Goal: Navigation & Orientation: Find specific page/section

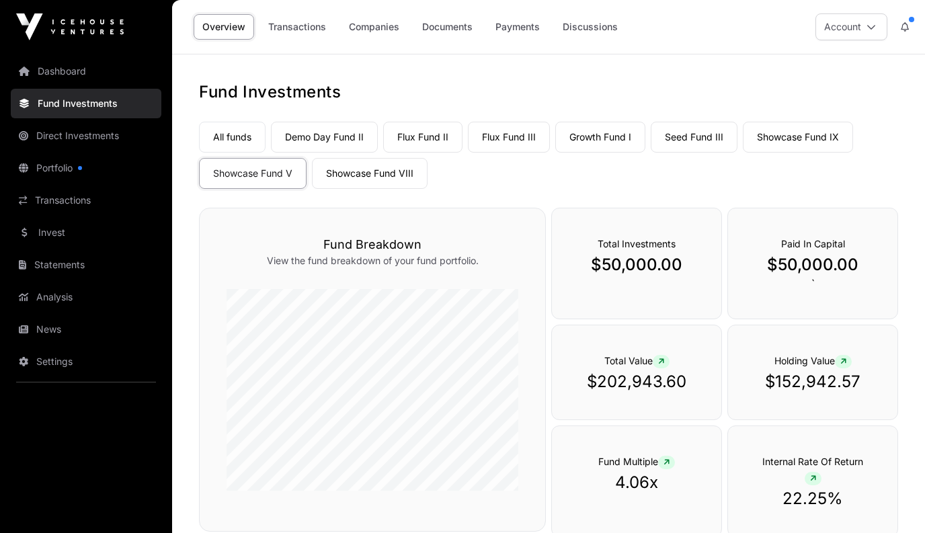
click at [362, 173] on link "Showcase Fund VIII" at bounding box center [370, 173] width 116 height 31
click at [250, 138] on link "All funds" at bounding box center [232, 137] width 67 height 31
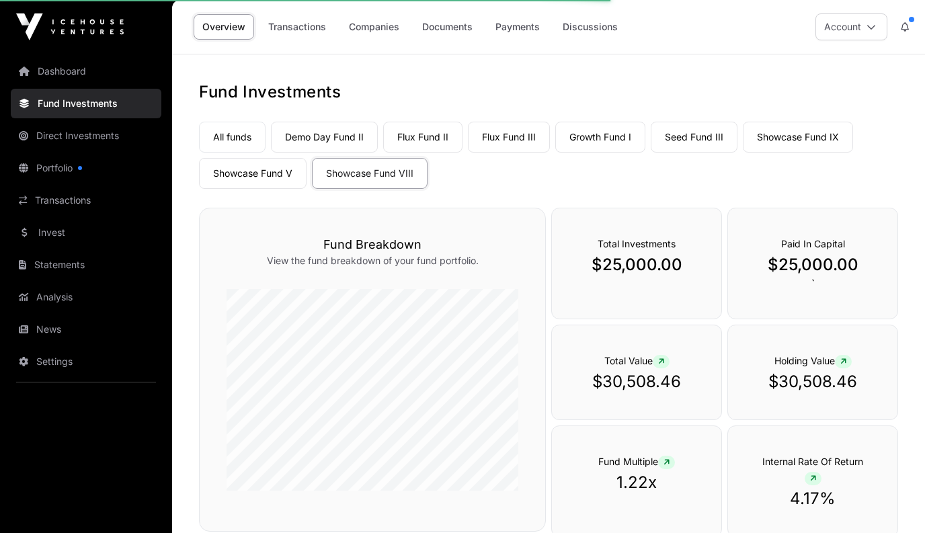
click at [337, 138] on link "Demo Day Fund II" at bounding box center [324, 137] width 107 height 31
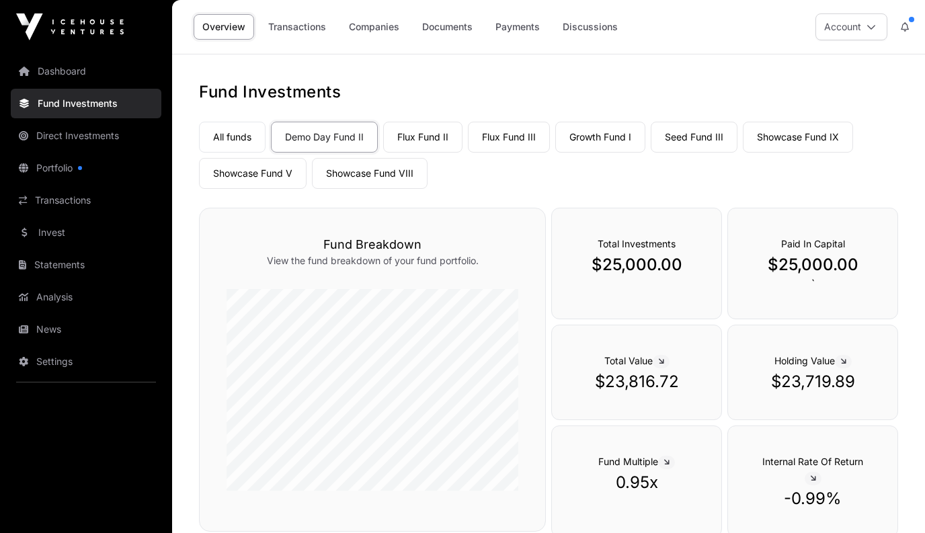
click at [432, 139] on link "Flux Fund II" at bounding box center [422, 137] width 79 height 31
click at [507, 136] on link "Flux Fund III" at bounding box center [509, 137] width 82 height 31
click at [594, 138] on link "Growth Fund I" at bounding box center [600, 137] width 90 height 31
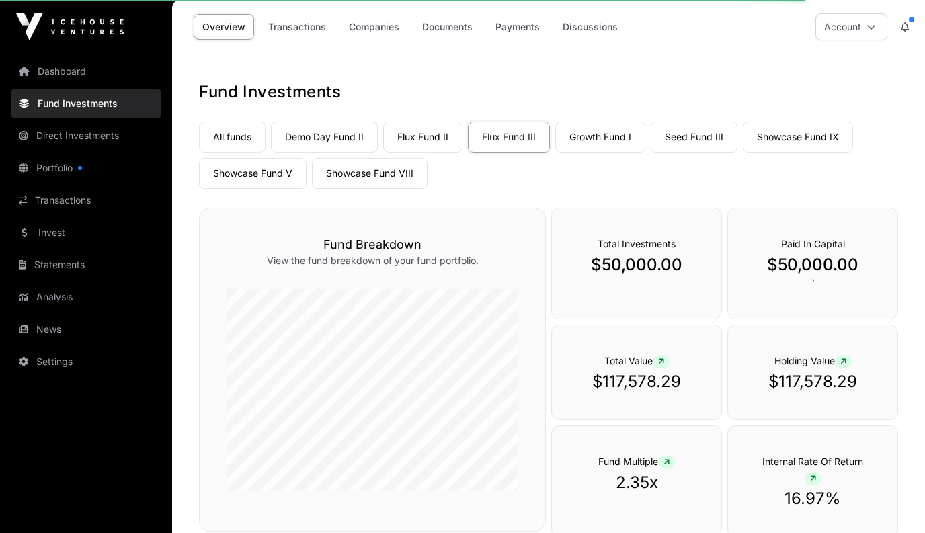
click at [623, 134] on link "Growth Fund I" at bounding box center [600, 137] width 90 height 31
click at [622, 136] on link "Growth Fund I" at bounding box center [600, 137] width 90 height 31
click at [614, 139] on link "Growth Fund I" at bounding box center [600, 137] width 90 height 31
click at [688, 141] on link "Seed Fund III" at bounding box center [694, 137] width 87 height 31
click at [596, 149] on link "Growth Fund I" at bounding box center [600, 137] width 90 height 31
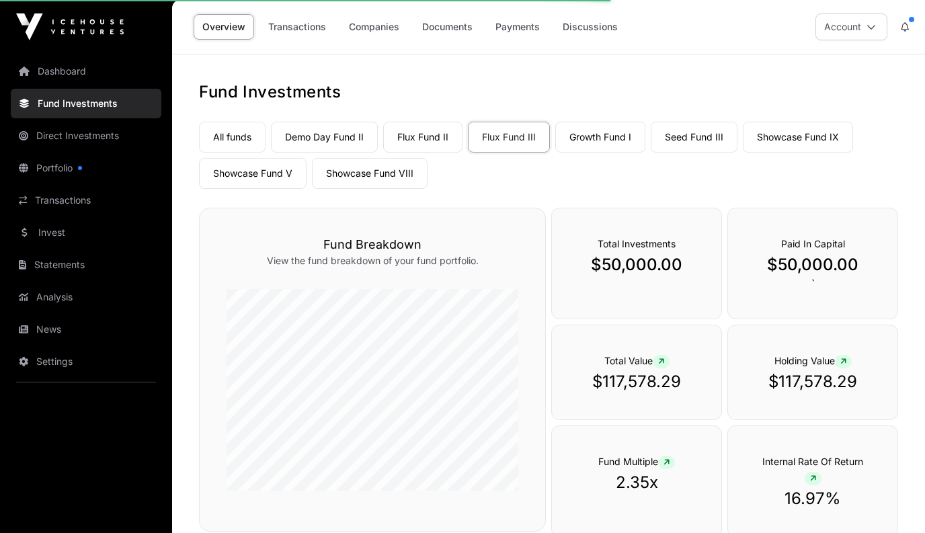
click at [612, 147] on link "Growth Fund I" at bounding box center [600, 137] width 90 height 31
click at [611, 147] on link "Growth Fund I" at bounding box center [600, 137] width 90 height 31
click at [690, 152] on link "Seed Fund III" at bounding box center [694, 137] width 87 height 31
click at [425, 136] on link "Flux Fund II" at bounding box center [422, 137] width 79 height 31
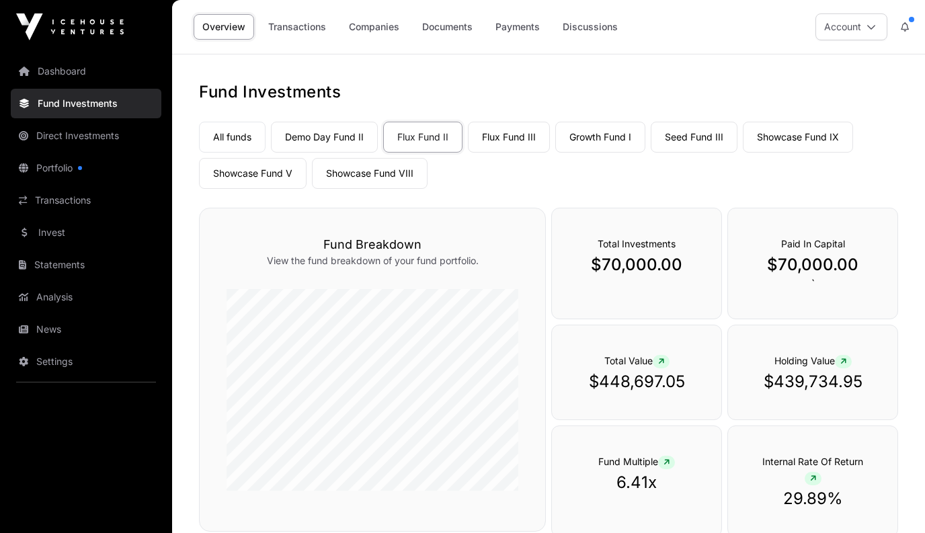
click at [595, 136] on link "Growth Fund I" at bounding box center [600, 137] width 90 height 31
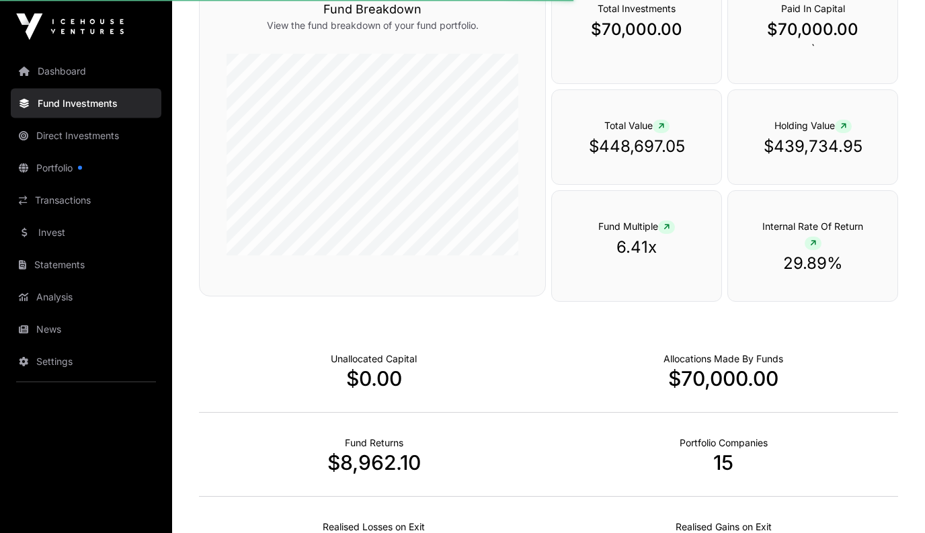
scroll to position [241, 0]
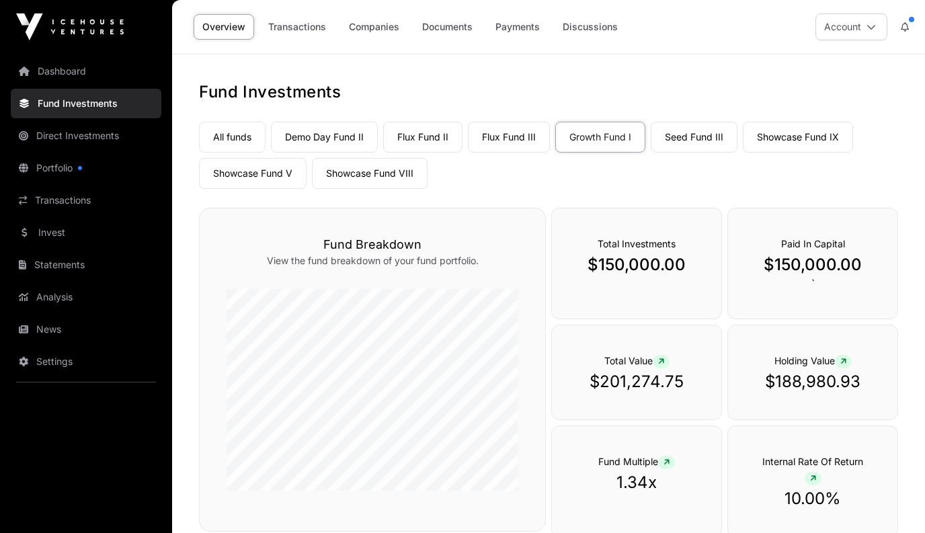
click at [699, 138] on link "Seed Fund III" at bounding box center [694, 137] width 87 height 31
click at [698, 136] on link "Seed Fund III" at bounding box center [694, 137] width 87 height 31
click at [796, 140] on link "Showcase Fund IX" at bounding box center [798, 137] width 110 height 31
click at [790, 131] on link "Showcase Fund IX" at bounding box center [798, 137] width 110 height 31
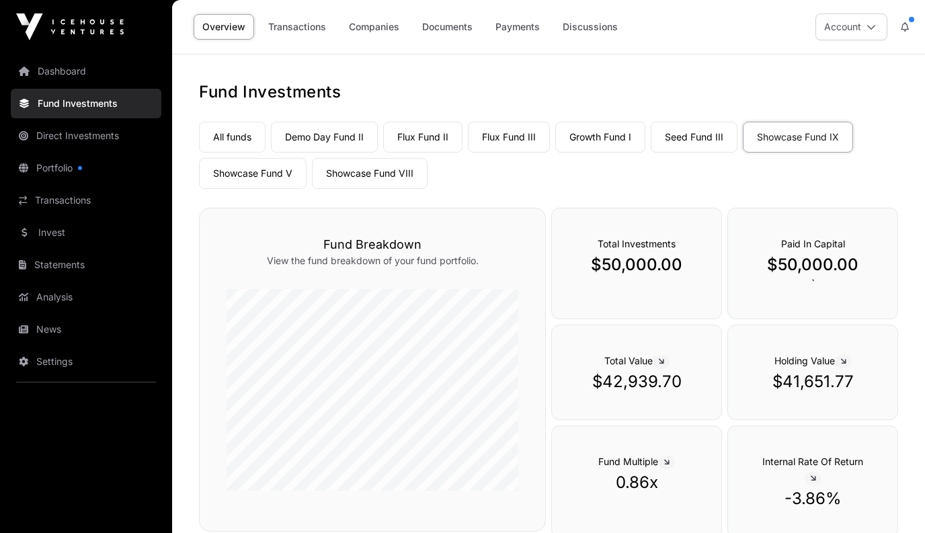
click at [235, 137] on link "All funds" at bounding box center [232, 137] width 67 height 31
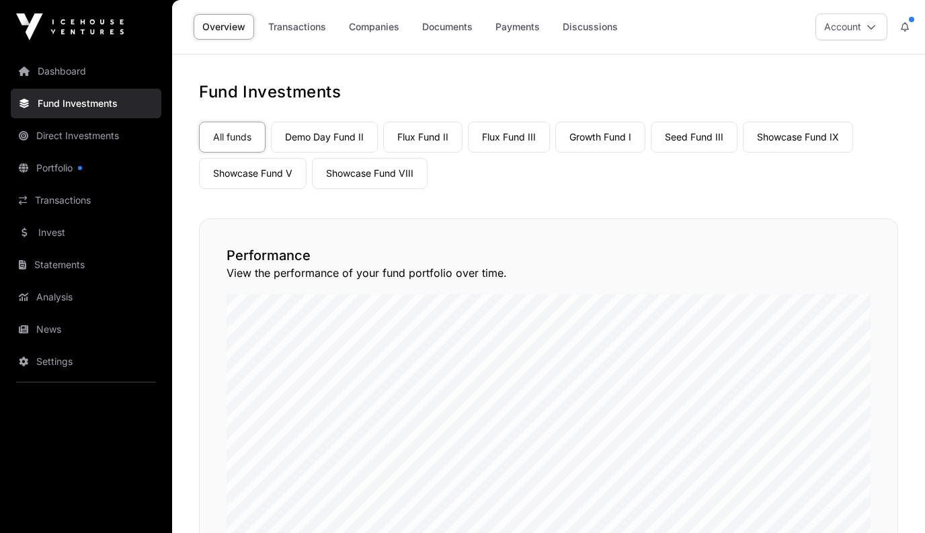
click at [60, 77] on link "Dashboard" at bounding box center [86, 71] width 151 height 30
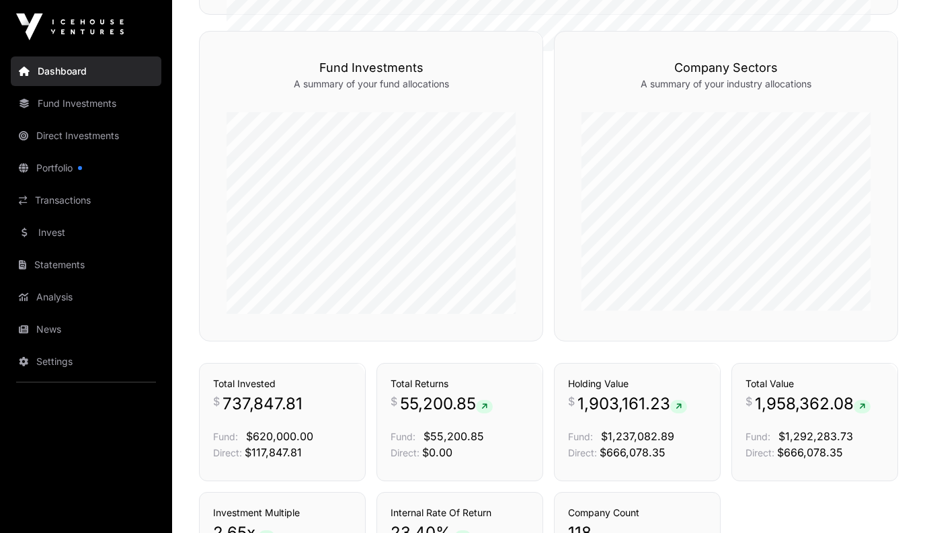
scroll to position [691, 0]
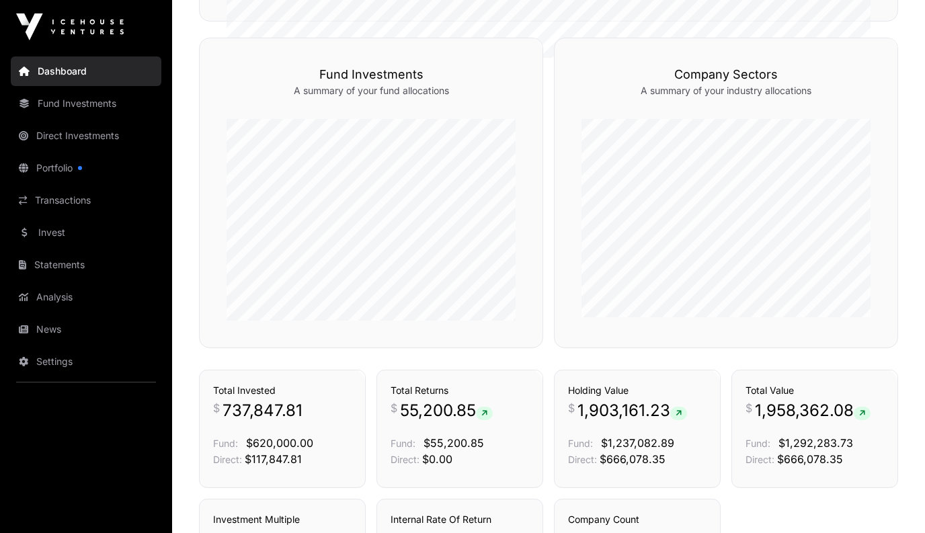
click at [65, 171] on link "Portfolio" at bounding box center [86, 168] width 151 height 30
click at [65, 601] on html "Dashboard Fund Investments Direct Investments Portfolio Transactions Invest Sta…" at bounding box center [462, 19] width 925 height 1421
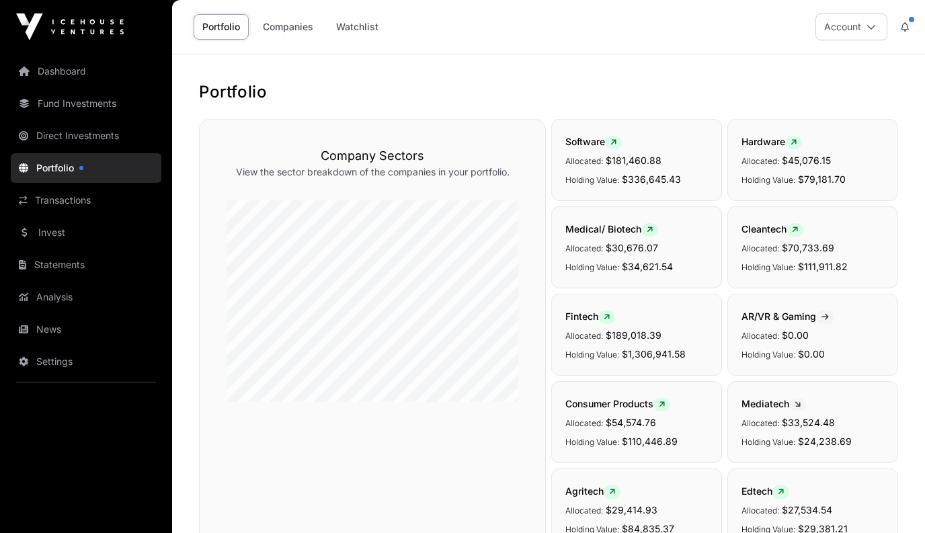
click at [68, 135] on link "Direct Investments" at bounding box center [86, 136] width 151 height 30
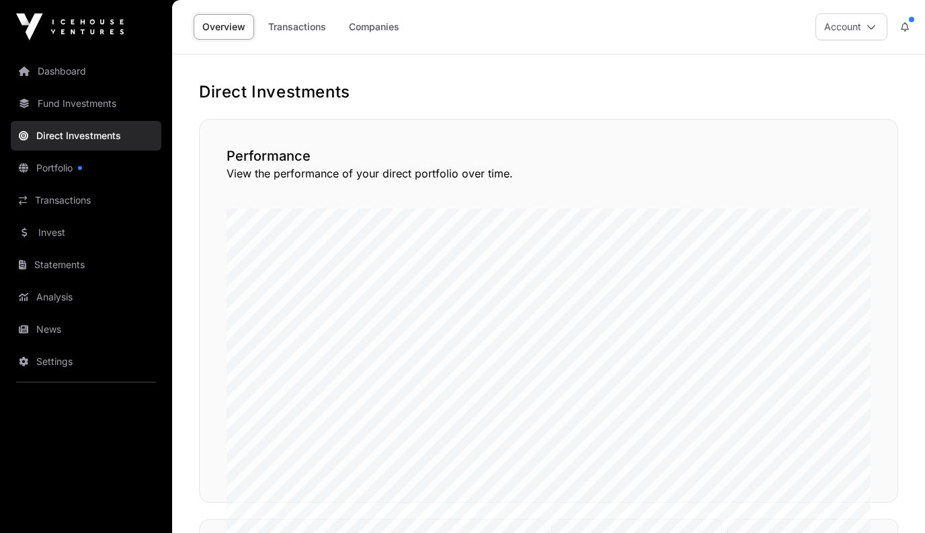
click at [71, 104] on link "Fund Investments" at bounding box center [86, 104] width 151 height 30
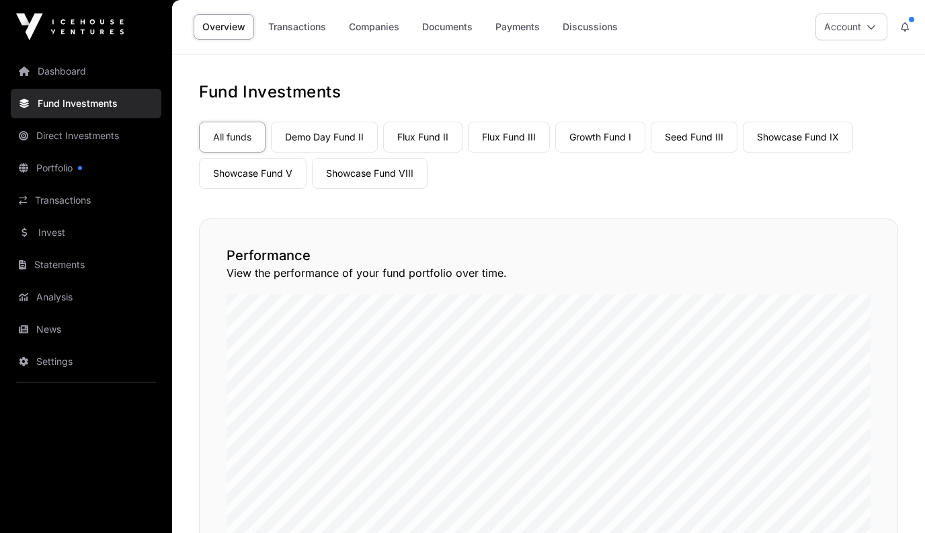
click at [75, 77] on link "Dashboard" at bounding box center [86, 71] width 151 height 30
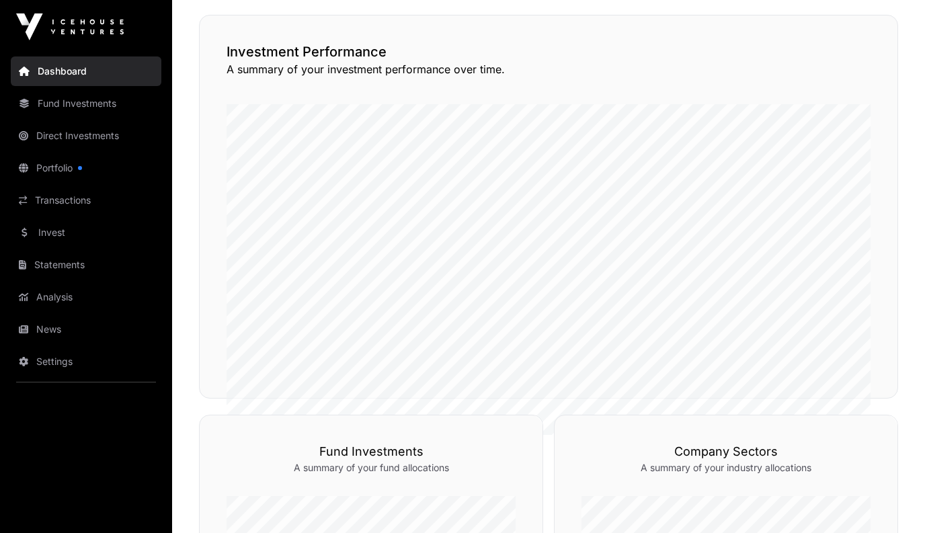
scroll to position [311, 0]
